Goal: Task Accomplishment & Management: Use online tool/utility

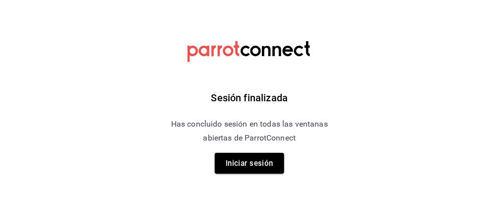
click at [259, 180] on div "Sesión finalizada Has concluido sesión en todas las ventanas abiertas de Parrot…" at bounding box center [249, 107] width 250 height 215
click at [267, 169] on button "Iniciar sesión" at bounding box center [249, 163] width 69 height 21
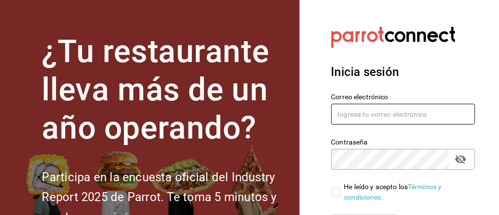
click at [435, 117] on input "text" at bounding box center [403, 114] width 144 height 21
click at [375, 115] on input "text" at bounding box center [403, 114] width 144 height 21
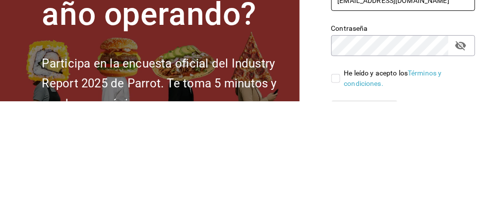
type input "[EMAIL_ADDRESS][DOMAIN_NAME]"
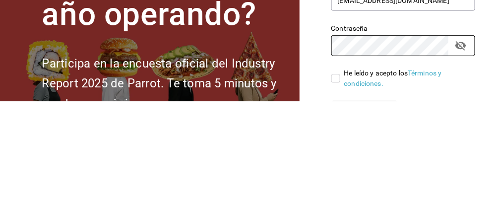
click at [458, 160] on icon "passwordField" at bounding box center [460, 159] width 12 height 12
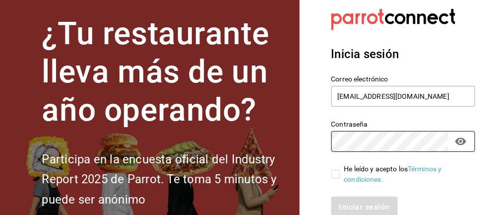
scroll to position [24, 0]
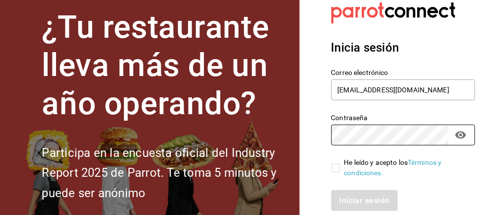
click at [339, 163] on input "He leído y acepto los Términos y condiciones." at bounding box center [335, 167] width 9 height 9
checkbox input "true"
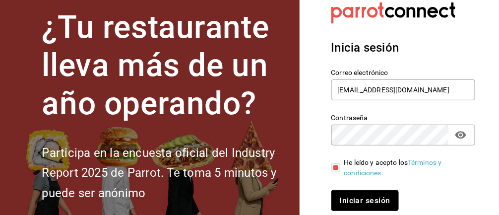
click at [374, 200] on button "Iniciar sesión" at bounding box center [364, 200] width 67 height 21
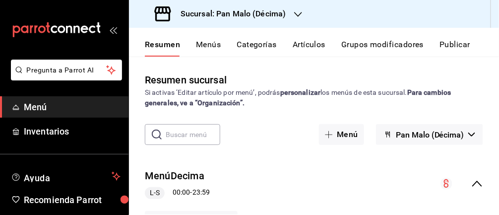
click at [94, 139] on link "Inventarios" at bounding box center [64, 130] width 128 height 21
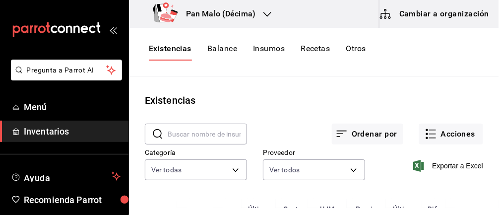
click at [453, 129] on button "Acciones" at bounding box center [451, 133] width 64 height 21
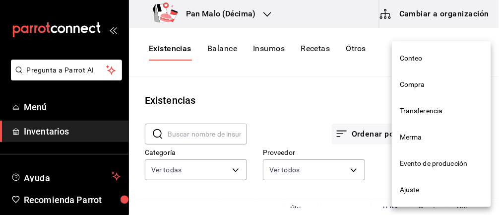
click at [420, 146] on li "Merma" at bounding box center [440, 137] width 99 height 26
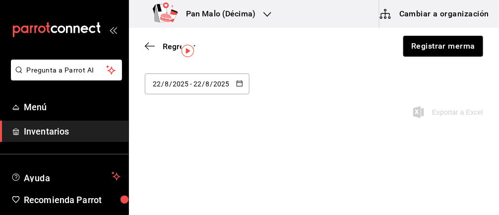
scroll to position [30, 0]
click at [217, 86] on input "2025" at bounding box center [221, 84] width 17 height 8
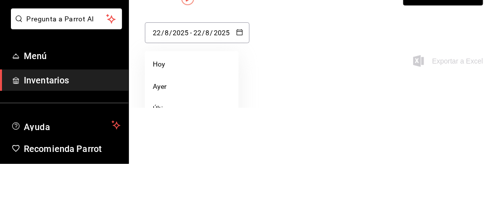
click at [325, 89] on div "[DATE] [DATE] - [DATE] [DATE] [DATE] [DATE] Última semana Semana pasada Mes act…" at bounding box center [314, 101] width 370 height 56
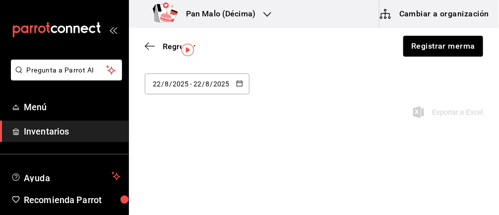
click at [239, 93] on div "[DATE] [DATE] - [DATE] [DATE]" at bounding box center [197, 83] width 105 height 21
click at [190, 182] on li "Semana pasada" at bounding box center [192, 182] width 94 height 22
type input "[DATE]"
type input "10"
type input "[DATE]"
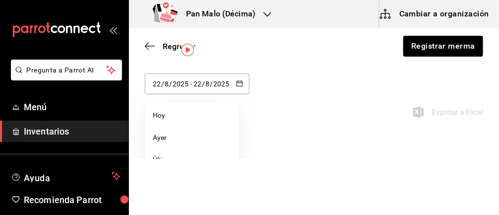
type input "16"
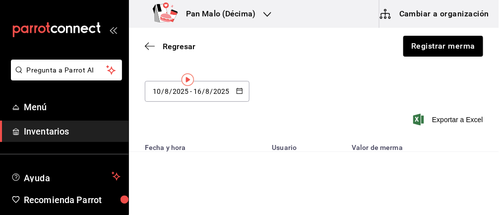
scroll to position [0, 0]
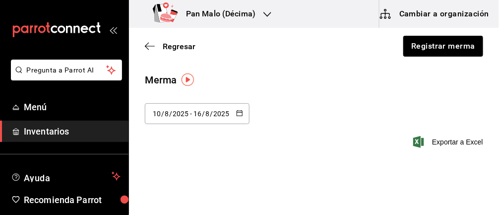
click at [228, 110] on input "2025" at bounding box center [221, 114] width 17 height 8
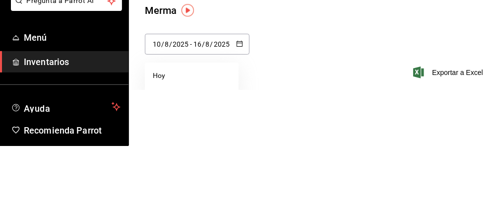
click at [401, 106] on div "[DATE] [DATE] - [DATE] [DATE] [DATE] [DATE] Última semana Semana pasada Mes act…" at bounding box center [314, 131] width 370 height 56
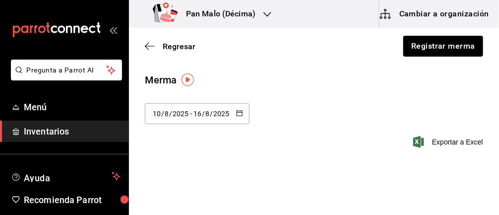
click at [241, 114] on icon "button" at bounding box center [239, 113] width 7 height 7
click at [201, 195] on li "Última semana" at bounding box center [192, 189] width 94 height 22
type input "[DATE]"
type input "17"
type input "[DATE]"
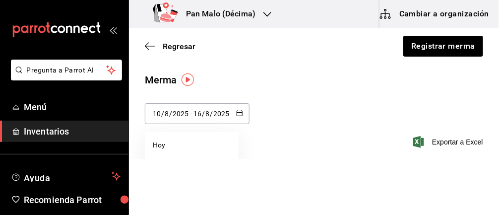
type input "22"
click at [330, 121] on div "[DATE] [DATE] - [DATE] [DATE] [DATE] lun mar mié jue vie sáb dom 28 29 30 31 1 …" at bounding box center [314, 131] width 370 height 56
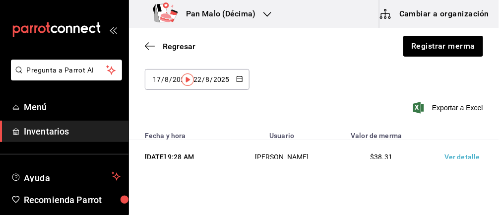
scroll to position [67, 0]
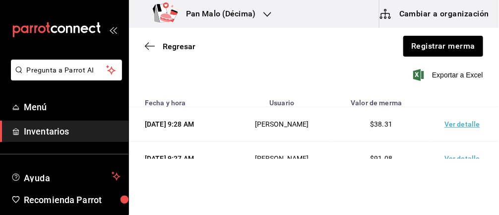
click at [477, 160] on td "Ver detalle" at bounding box center [463, 158] width 69 height 34
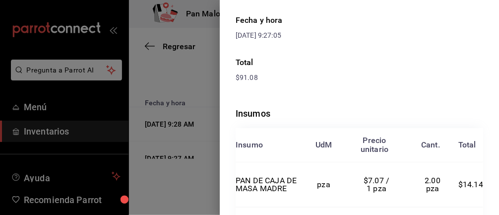
scroll to position [0, 0]
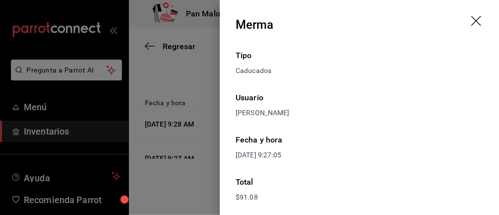
click at [482, 19] on icon "drag" at bounding box center [477, 22] width 12 height 12
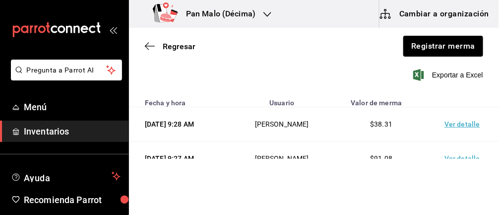
click at [464, 111] on td "Ver detalle" at bounding box center [463, 124] width 69 height 34
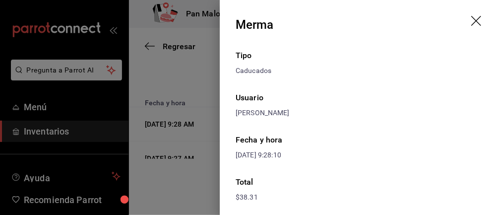
click at [482, 24] on icon "drag" at bounding box center [477, 22] width 12 height 12
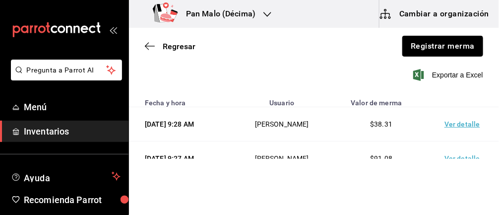
click at [452, 48] on button "Registrar merma" at bounding box center [442, 46] width 81 height 21
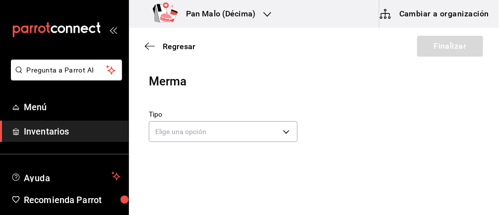
click at [166, 129] on body "Pregunta a Parrot AI Menú Inventarios Ayuda Recomienda Parrot [PERSON_NAME] Sug…" at bounding box center [249, 79] width 499 height 159
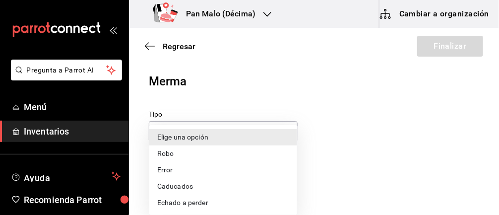
click at [216, 189] on li "Caducados" at bounding box center [223, 186] width 148 height 16
type input "EXPIRED"
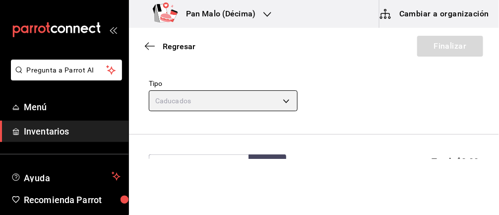
scroll to position [93, 0]
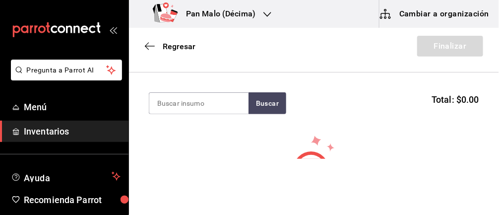
click at [228, 103] on input at bounding box center [198, 103] width 99 height 21
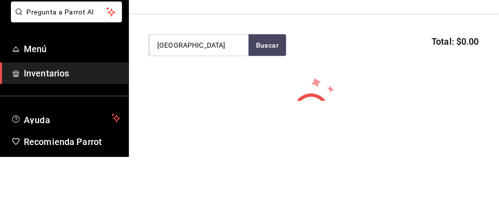
type input "[GEOGRAPHIC_DATA]"
click at [267, 105] on button "Buscar" at bounding box center [267, 103] width 38 height 22
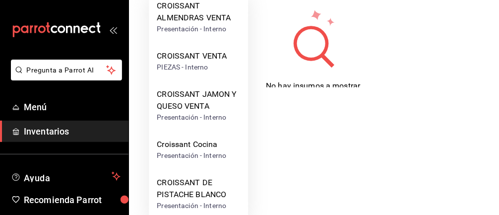
scroll to position [79, 0]
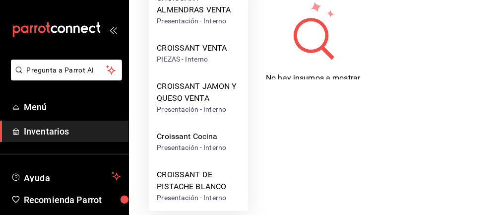
click at [203, 186] on div "CROISSANT DE PISTACHE BLANCO" at bounding box center [198, 180] width 83 height 24
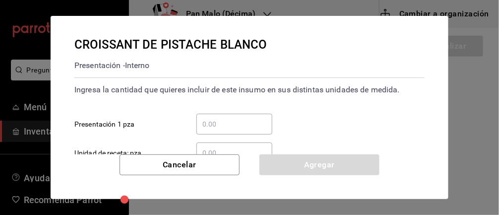
click at [242, 121] on input "​ Presentación 1 pza" at bounding box center [234, 124] width 76 height 12
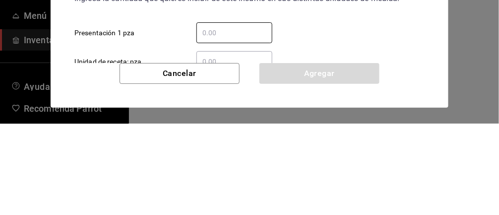
type input "1"
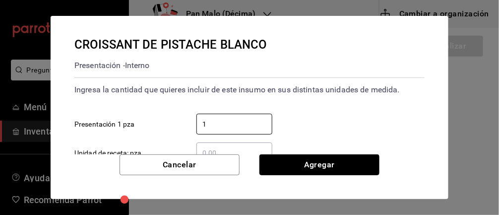
click at [315, 157] on button "Agregar" at bounding box center [319, 164] width 120 height 21
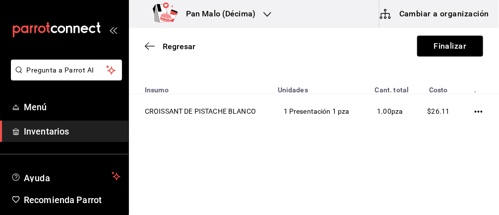
scroll to position [100, 0]
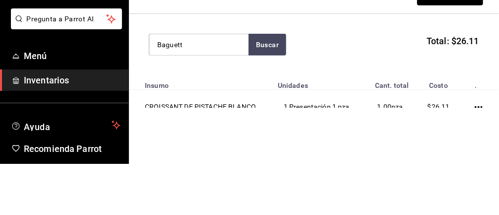
type input "Baguett"
click at [274, 90] on button "Buscar" at bounding box center [267, 96] width 38 height 22
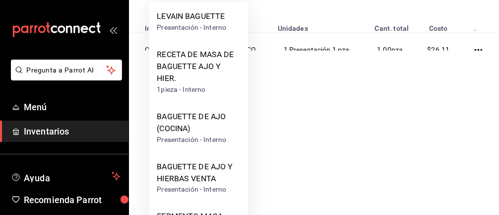
scroll to position [117, 0]
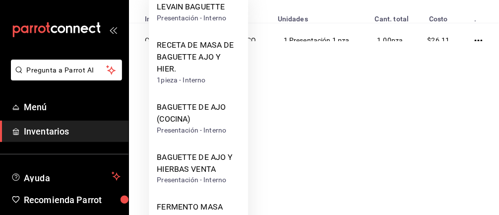
click at [217, 165] on div "BAGUETTE DE AJO Y HIERBAS VENTA" at bounding box center [198, 163] width 83 height 24
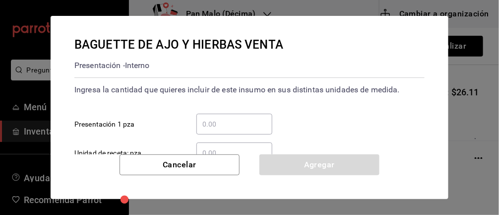
click at [256, 124] on input "​ Presentación 1 pza" at bounding box center [234, 124] width 76 height 12
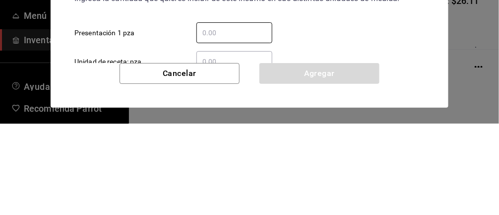
type input "2"
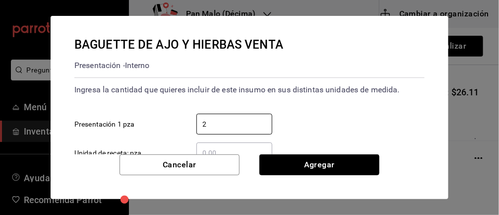
click at [373, 160] on button "Agregar" at bounding box center [319, 164] width 120 height 21
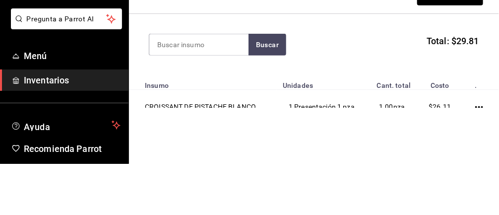
type input "1"
type input "Muffin"
click at [265, 88] on button "Buscar" at bounding box center [267, 96] width 38 height 22
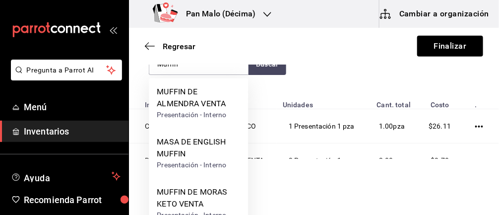
scroll to position [134, 0]
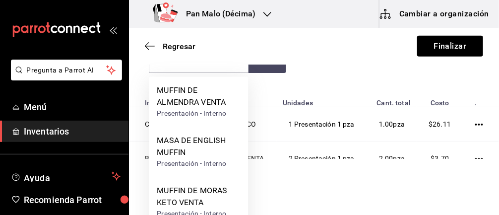
click at [225, 90] on div "MUFFIN DE ALMENDRA VENTA" at bounding box center [198, 96] width 83 height 24
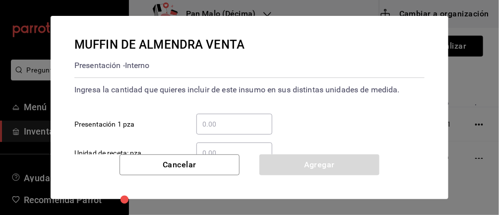
click at [232, 125] on input "​ Presentación 1 pza" at bounding box center [234, 124] width 76 height 12
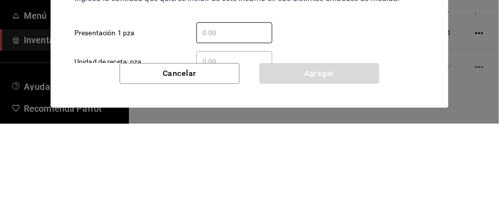
type input "1"
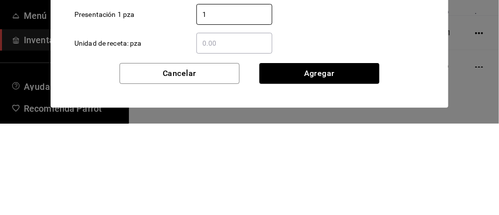
scroll to position [19, 0]
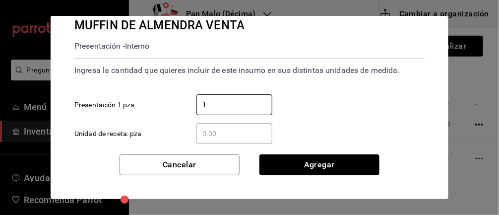
click at [354, 154] on button "Agregar" at bounding box center [319, 164] width 120 height 21
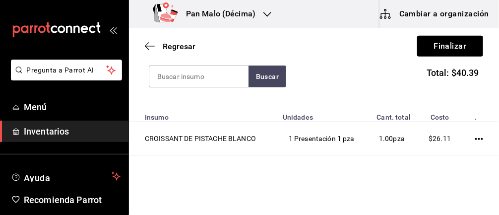
scroll to position [117, 0]
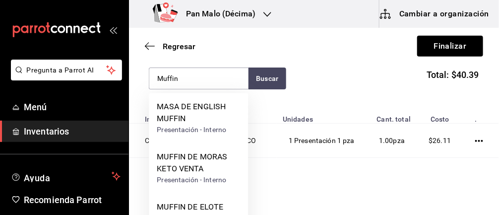
type input "Muffin"
click at [262, 59] on div "Regresar Finalizar" at bounding box center [314, 46] width 370 height 37
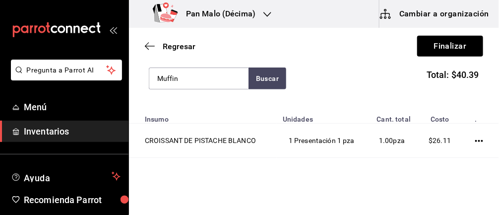
click at [245, 88] on div "Muffin" at bounding box center [199, 78] width 100 height 22
click at [280, 73] on button "Buscar" at bounding box center [267, 78] width 38 height 22
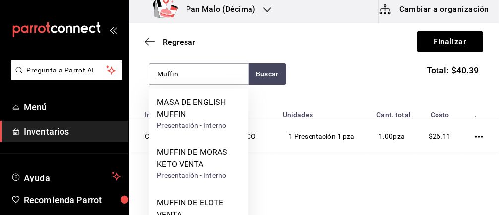
scroll to position [33, 0]
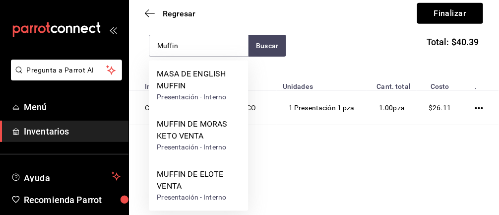
click at [210, 125] on div "MUFFIN DE MORAS KETO VENTA" at bounding box center [198, 130] width 83 height 24
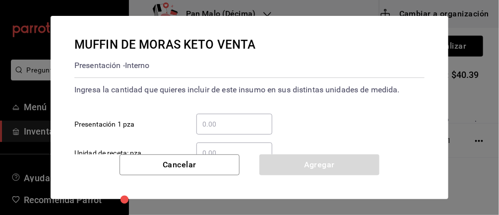
scroll to position [0, 0]
click at [239, 121] on input "​ Presentación 1 pza" at bounding box center [234, 124] width 76 height 12
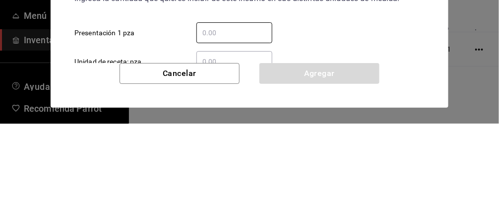
type input "1"
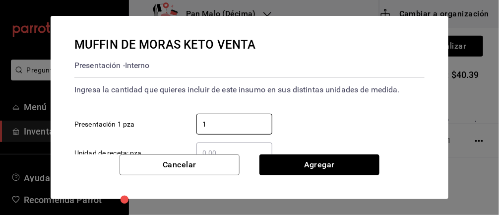
click at [354, 167] on button "Agregar" at bounding box center [319, 164] width 120 height 21
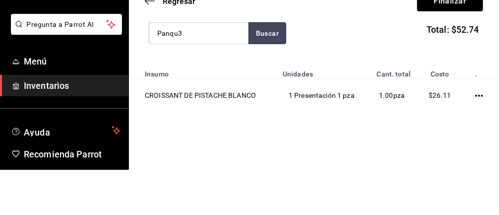
click at [266, 79] on button "Buscar" at bounding box center [267, 78] width 38 height 22
type input "Panqu"
click at [257, 81] on button "Buscar" at bounding box center [267, 78] width 38 height 22
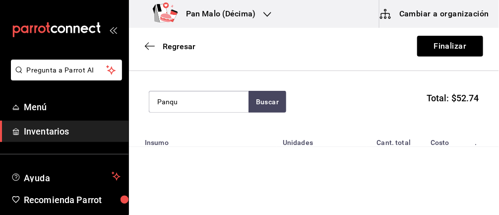
scroll to position [90, 0]
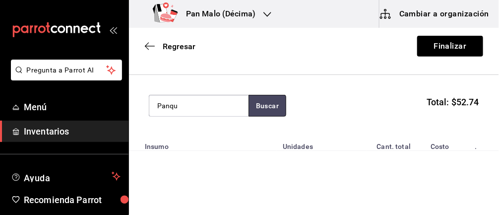
click at [278, 105] on button "Buscar" at bounding box center [267, 106] width 38 height 22
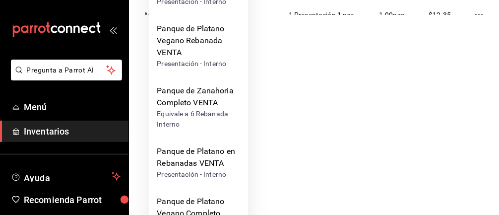
scroll to position [145, 0]
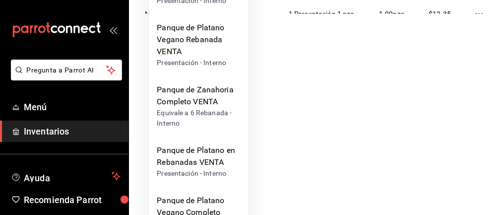
click at [225, 38] on div "Panque de Platano Vegano Rebanada VENTA" at bounding box center [198, 40] width 83 height 36
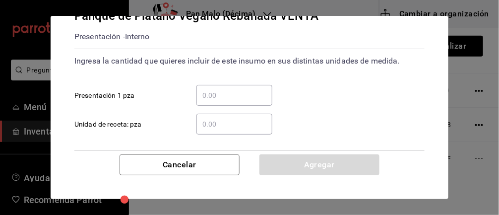
scroll to position [62, 0]
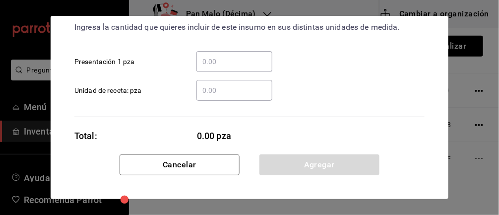
click at [235, 62] on input "​ Presentación 1 pza" at bounding box center [234, 61] width 76 height 12
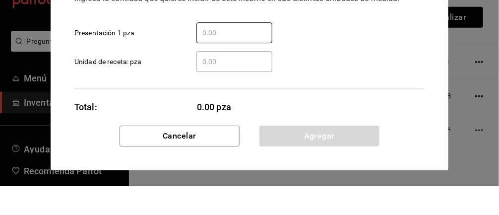
type input "1"
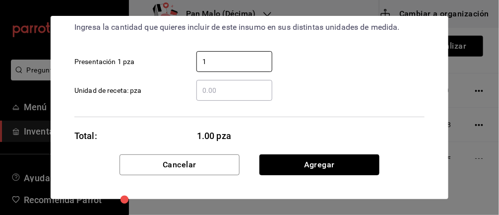
click at [360, 166] on button "Agregar" at bounding box center [319, 164] width 120 height 21
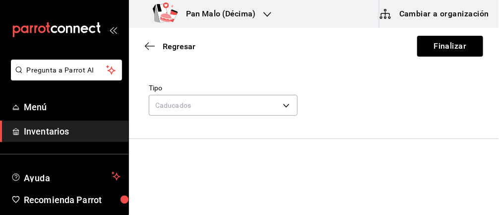
scroll to position [25, 0]
click at [463, 49] on button "Finalizar" at bounding box center [450, 46] width 66 height 21
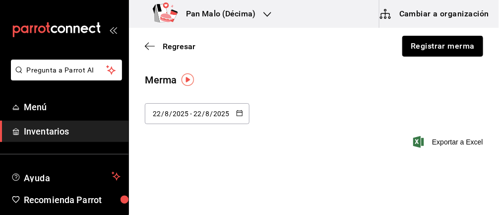
click at [432, 46] on button "Registrar merma" at bounding box center [442, 46] width 81 height 21
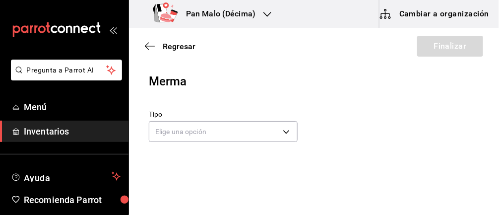
click at [268, 136] on body "Pregunta a Parrot AI Menú Inventarios Ayuda Recomienda Parrot [PERSON_NAME] Sug…" at bounding box center [249, 79] width 499 height 159
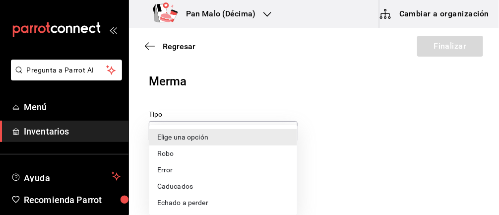
click at [205, 187] on li "Caducados" at bounding box center [223, 186] width 148 height 16
type input "EXPIRED"
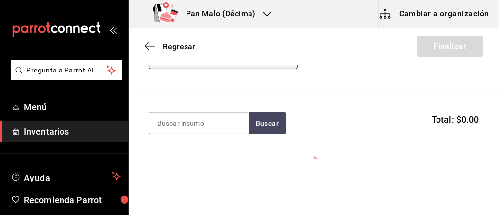
scroll to position [80, 0]
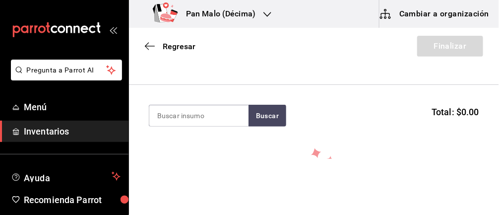
click at [221, 113] on input at bounding box center [198, 115] width 99 height 21
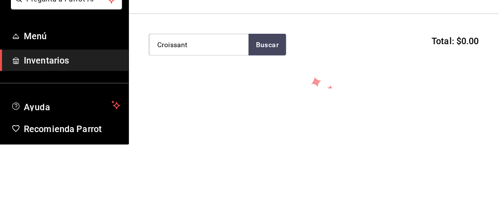
type input "Croissant"
click at [277, 112] on button "Buscar" at bounding box center [267, 116] width 38 height 22
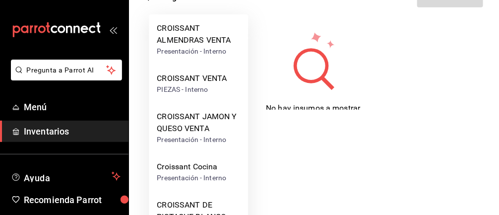
scroll to position [79, 0]
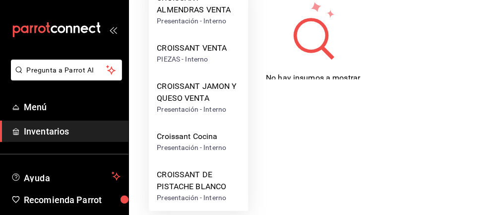
click at [217, 182] on div "CROISSANT DE PISTACHE BLANCO" at bounding box center [198, 180] width 83 height 24
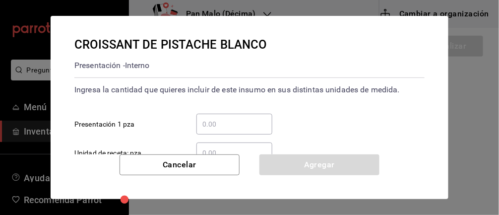
scroll to position [0, 0]
click at [250, 122] on input "​ Presentación 1 pza" at bounding box center [234, 124] width 76 height 12
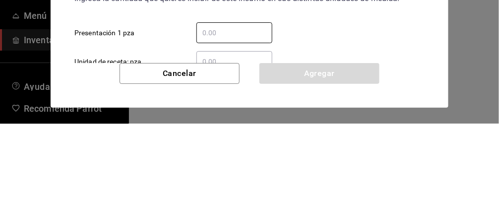
type input "1"
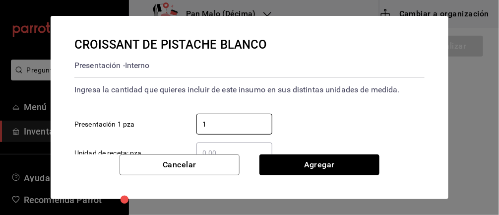
click at [345, 163] on button "Agregar" at bounding box center [319, 164] width 120 height 21
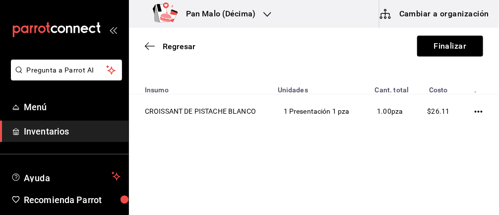
scroll to position [100, 0]
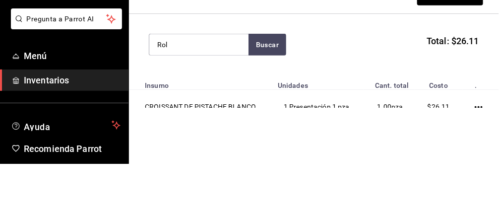
type input "Rol"
click at [271, 89] on button "Buscar" at bounding box center [267, 96] width 38 height 22
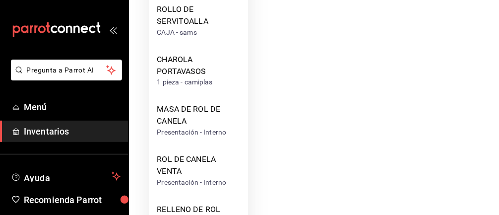
scroll to position [238, 0]
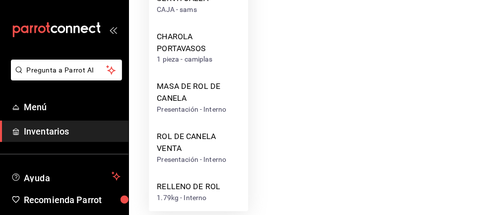
click at [199, 152] on div "ROL DE CANELA VENTA" at bounding box center [198, 143] width 83 height 24
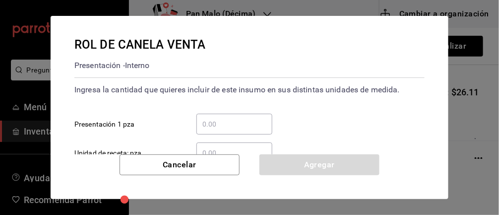
click at [230, 127] on input "​ Presentación 1 pza" at bounding box center [234, 124] width 76 height 12
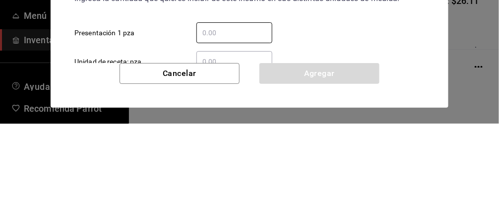
type input "3"
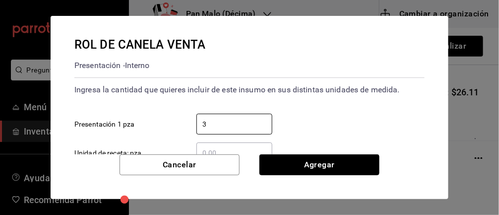
click at [291, 166] on button "Agregar" at bounding box center [319, 164] width 120 height 21
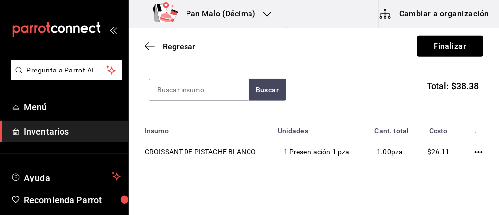
scroll to position [94, 0]
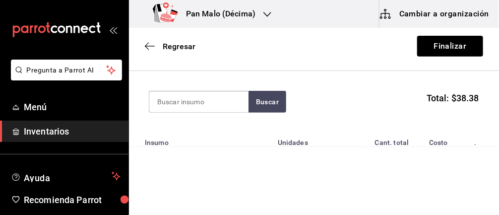
click at [226, 99] on input at bounding box center [198, 101] width 99 height 21
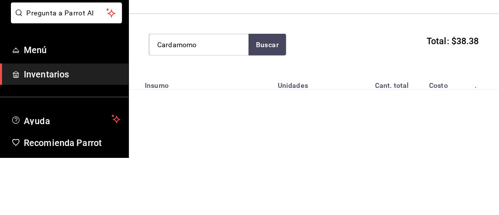
type input "Cardamomo"
click at [273, 99] on button "Buscar" at bounding box center [267, 102] width 38 height 22
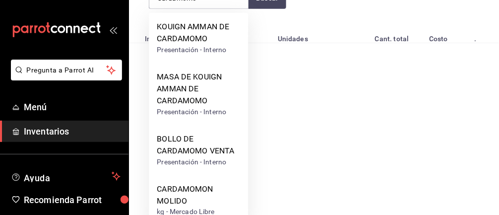
scroll to position [118, 0]
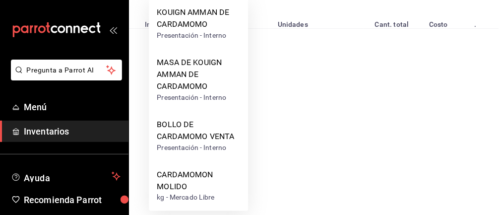
click at [218, 125] on div "BOLLO DE CARDAMOMO VENTA" at bounding box center [198, 130] width 83 height 24
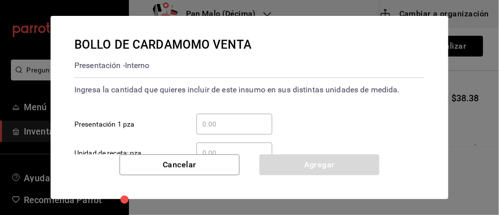
click at [247, 122] on input "​ Presentación 1 pza" at bounding box center [234, 124] width 76 height 12
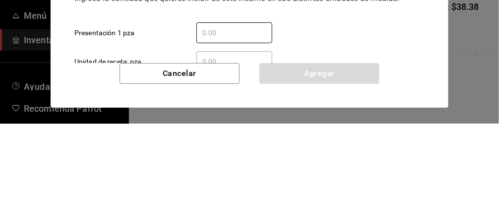
type input "2"
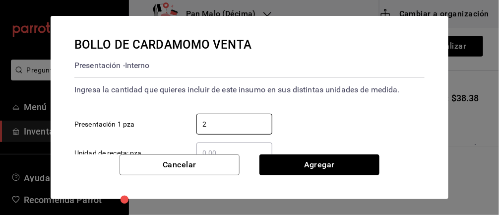
click at [357, 157] on button "Agregar" at bounding box center [319, 164] width 120 height 21
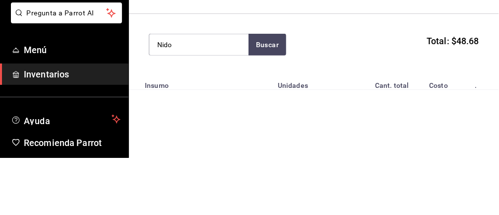
type input "Nido"
click at [274, 109] on button "Buscar" at bounding box center [267, 102] width 38 height 22
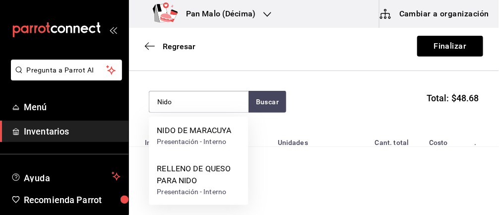
click at [219, 140] on div "Presentación - Interno" at bounding box center [194, 141] width 74 height 10
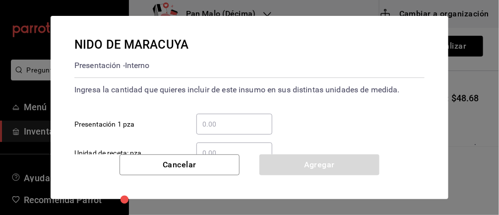
click at [233, 126] on input "​ Presentación 1 pza" at bounding box center [234, 124] width 76 height 12
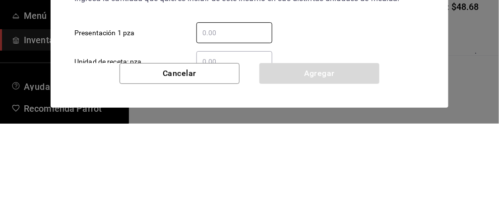
type input "5"
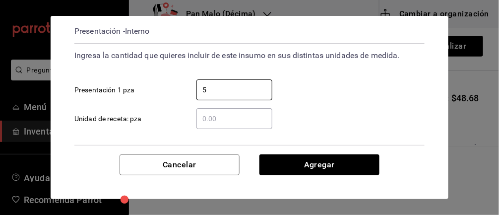
scroll to position [78, 0]
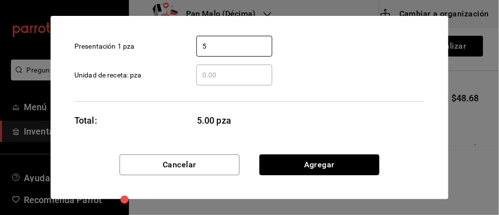
click at [351, 161] on button "Agregar" at bounding box center [319, 164] width 120 height 21
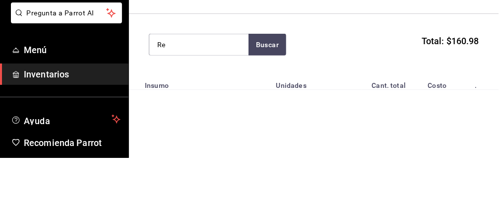
type input "R"
type input "Bizcoch"
click at [278, 96] on button "Buscar" at bounding box center [267, 102] width 38 height 22
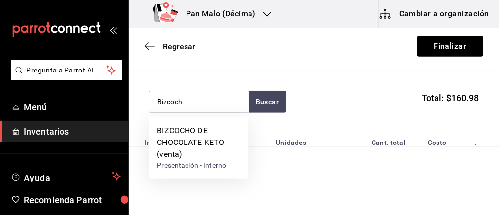
click at [206, 153] on div "BIZCOCHO DE CHOCOLATE KETO (venta)" at bounding box center [198, 142] width 83 height 36
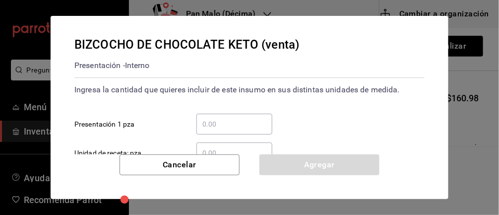
click at [234, 121] on input "​ Presentación 1 pza" at bounding box center [234, 124] width 76 height 12
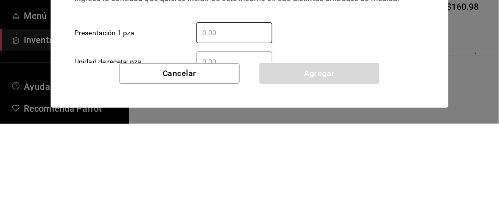
type input "3"
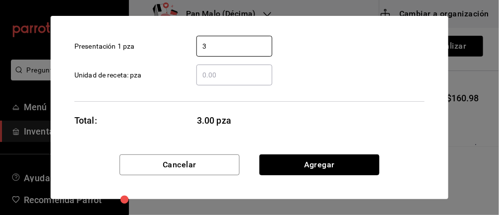
click at [343, 162] on button "Agregar" at bounding box center [319, 164] width 120 height 21
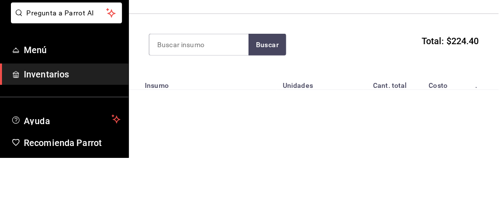
type input "R"
type input "Platano"
click at [256, 107] on button "Buscar" at bounding box center [267, 102] width 38 height 22
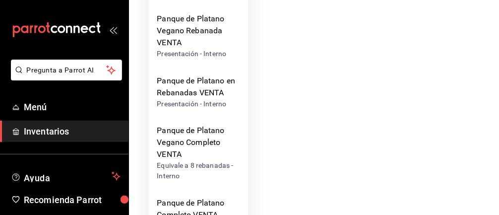
scroll to position [199, 0]
click at [214, 87] on div "Panque de Platano en Rebanadas VENTA" at bounding box center [198, 86] width 83 height 24
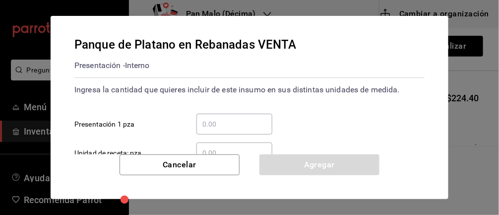
click at [226, 121] on input "​ Presentación 1 pza" at bounding box center [234, 124] width 76 height 12
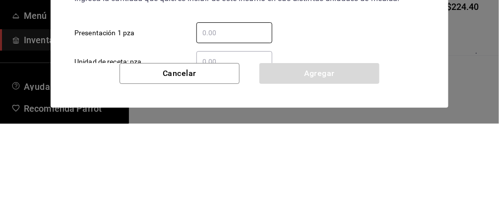
type input "1"
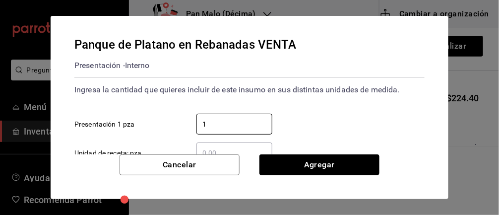
click at [357, 168] on button "Agregar" at bounding box center [319, 164] width 120 height 21
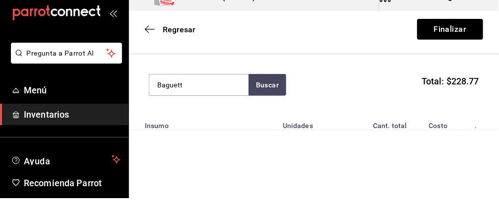
type input "Baguett"
click at [268, 91] on button "Buscar" at bounding box center [267, 102] width 38 height 22
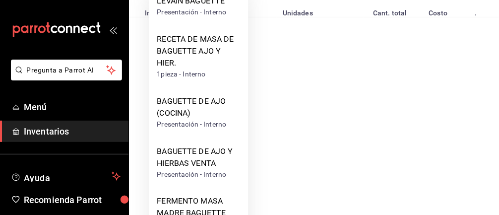
scroll to position [131, 0]
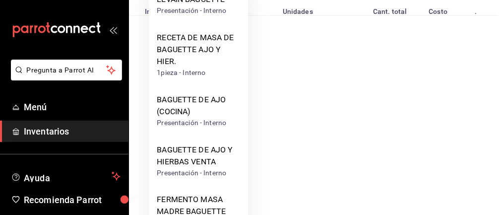
click at [213, 158] on div "BAGUETTE DE AJO Y HIERBAS VENTA" at bounding box center [198, 156] width 83 height 24
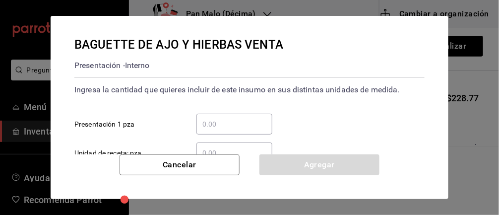
scroll to position [0, 0]
click at [231, 120] on input "​ Presentación 1 pza" at bounding box center [234, 124] width 76 height 12
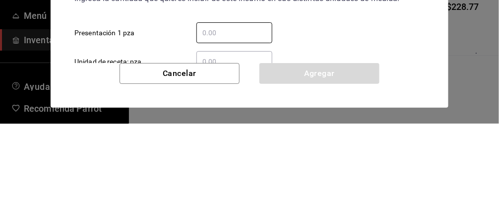
type input "4"
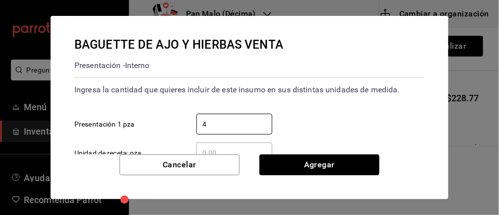
click at [363, 164] on button "Agregar" at bounding box center [319, 164] width 120 height 21
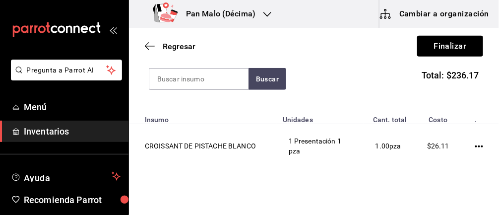
scroll to position [154, 0]
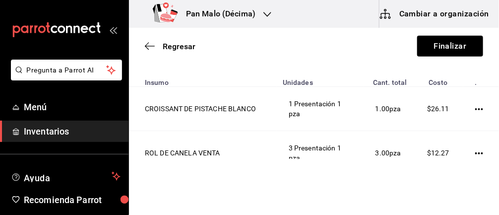
click at [477, 152] on icon "button" at bounding box center [479, 153] width 8 height 8
click at [439, 135] on span "Editar" at bounding box center [430, 139] width 36 height 12
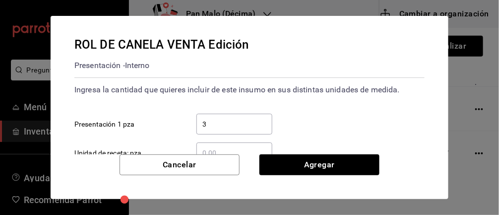
click at [251, 120] on input "3" at bounding box center [234, 124] width 76 height 12
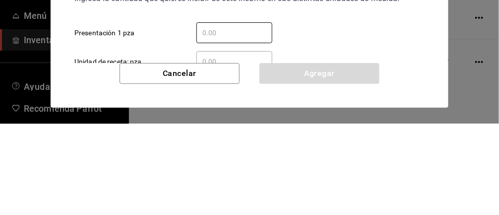
type input "4"
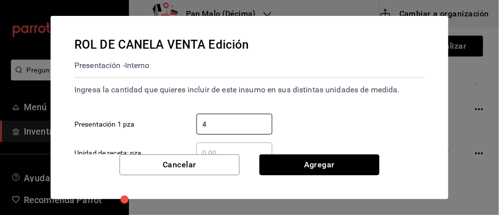
click at [339, 167] on button "Agregar" at bounding box center [319, 164] width 120 height 21
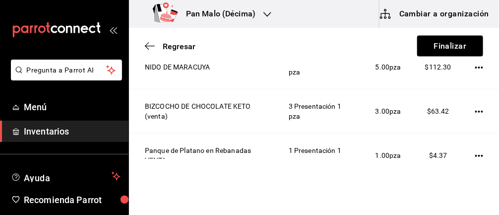
scroll to position [326, 0]
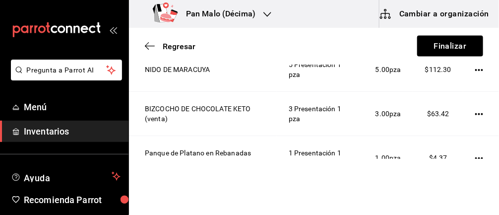
click at [479, 113] on icon "button" at bounding box center [479, 114] width 8 height 2
click at [431, 101] on span "Editar" at bounding box center [430, 99] width 36 height 12
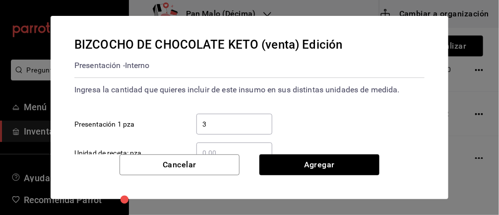
click at [267, 120] on input "3" at bounding box center [234, 124] width 76 height 12
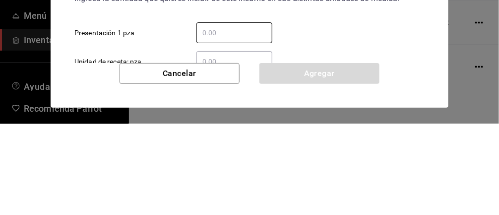
type input "1"
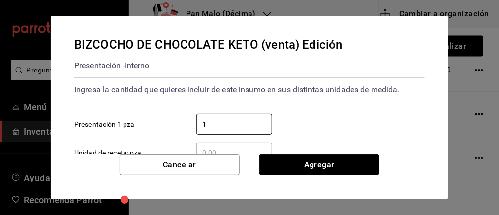
click at [353, 173] on button "Agregar" at bounding box center [319, 164] width 120 height 21
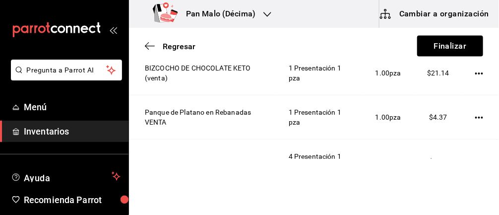
scroll to position [374, 0]
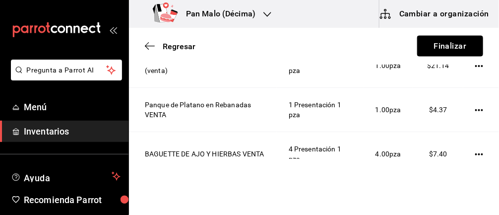
click at [447, 48] on button "Finalizar" at bounding box center [450, 46] width 66 height 21
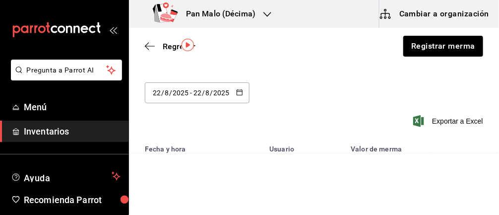
scroll to position [17, 0]
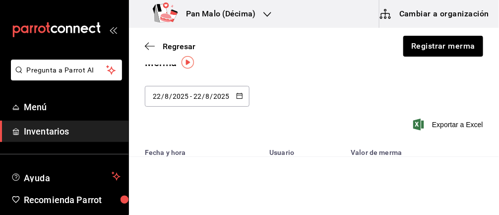
click at [139, 47] on div "Regresar Registrar merma" at bounding box center [314, 46] width 370 height 37
click at [145, 47] on icon "button" at bounding box center [150, 46] width 10 height 9
